Goal: Navigation & Orientation: Find specific page/section

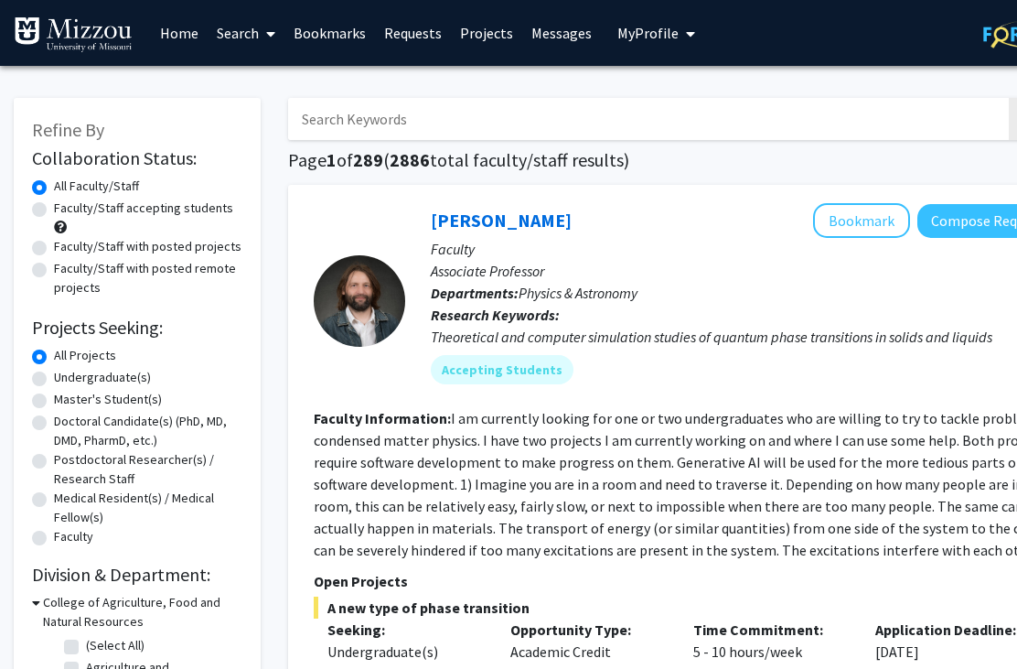
click at [700, 36] on button "My Profile" at bounding box center [656, 33] width 89 height 66
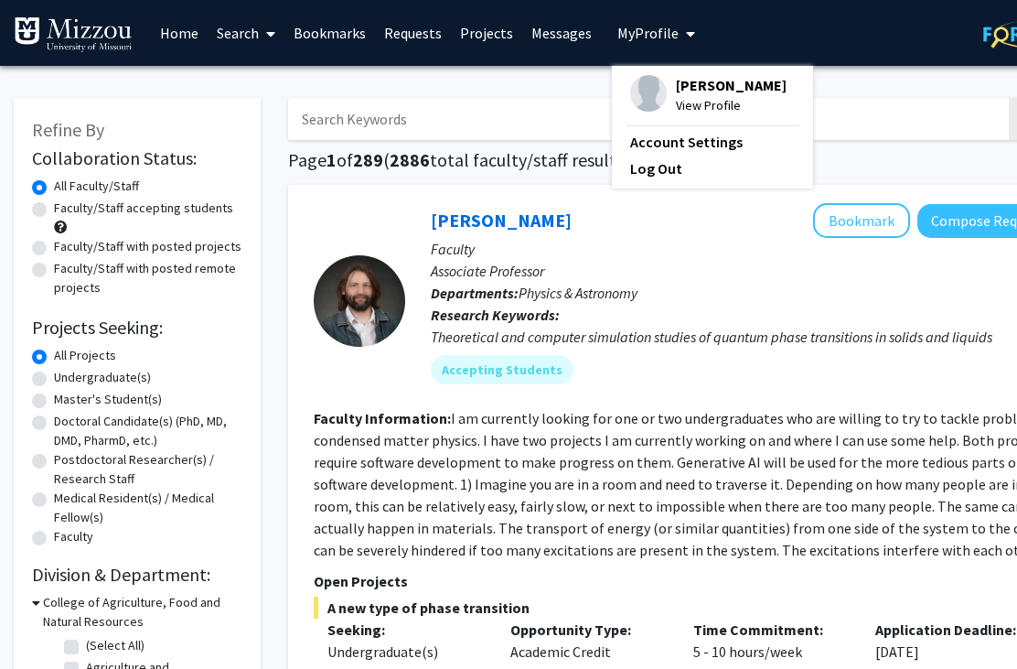
click at [566, 36] on link "Messages" at bounding box center [561, 33] width 79 height 64
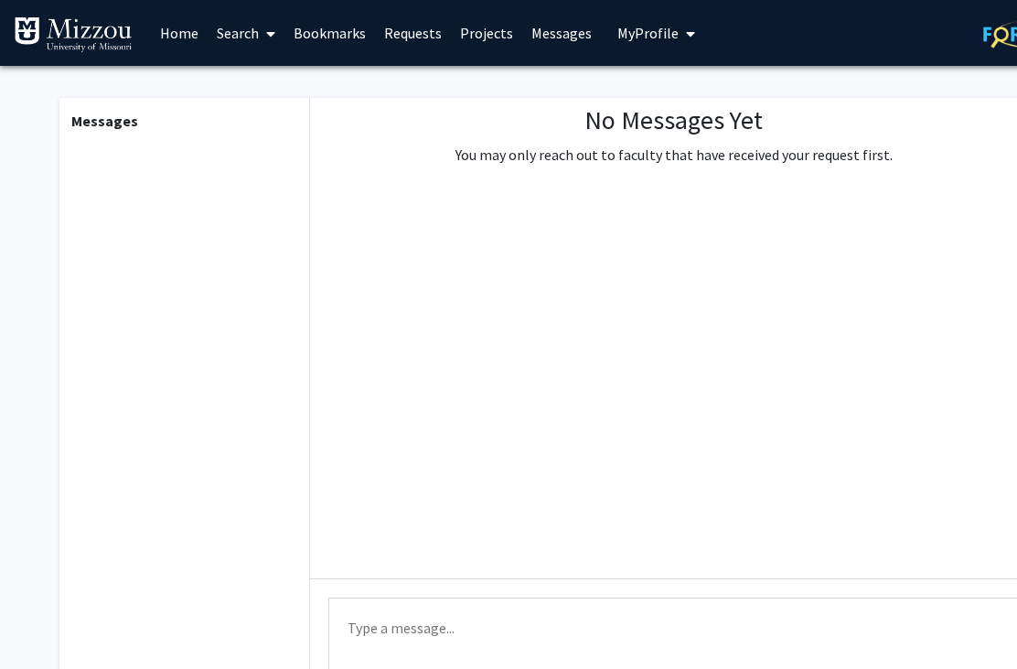
click at [486, 32] on link "Projects" at bounding box center [486, 33] width 71 height 64
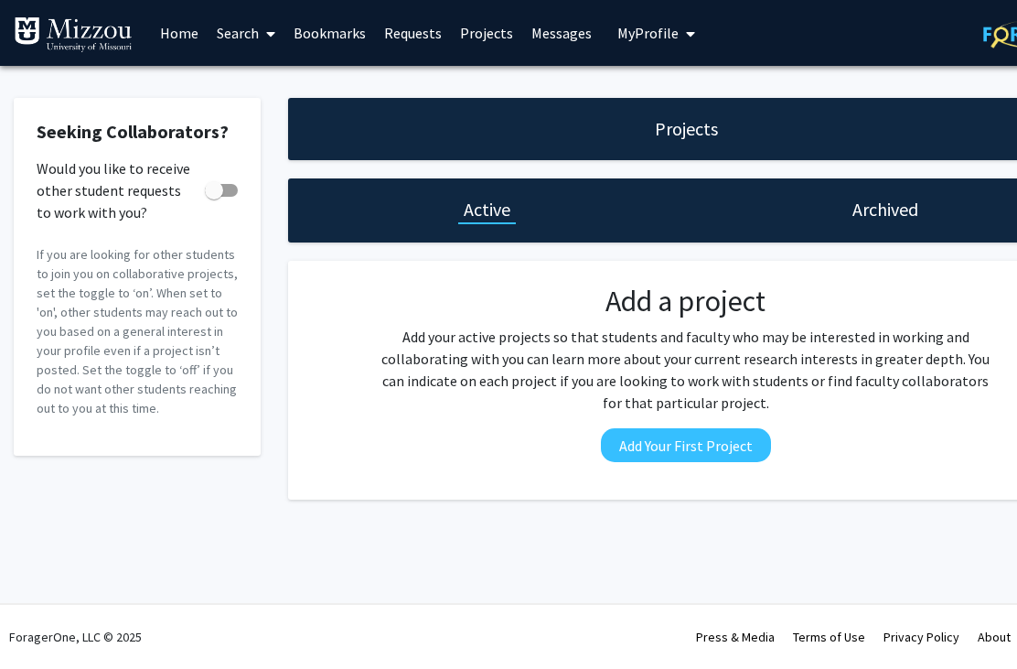
click at [440, 43] on link "Requests" at bounding box center [413, 33] width 76 height 64
